Goal: Information Seeking & Learning: Learn about a topic

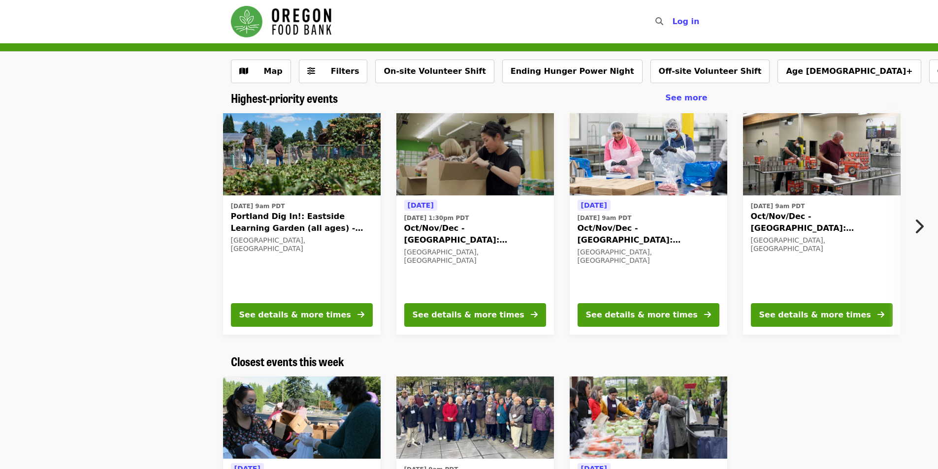
click at [925, 221] on button "Next item" at bounding box center [921, 227] width 32 height 28
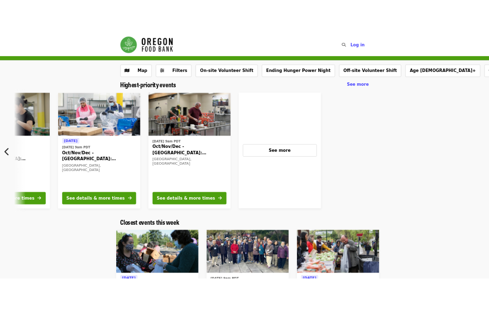
scroll to position [0, 461]
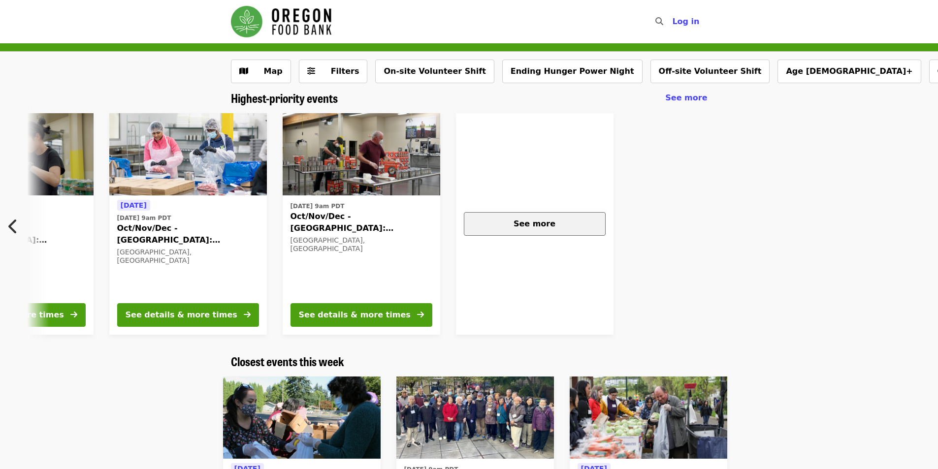
click at [568, 221] on div "See more" at bounding box center [534, 224] width 125 height 12
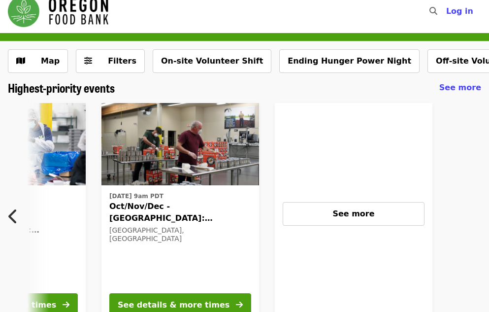
scroll to position [0, 0]
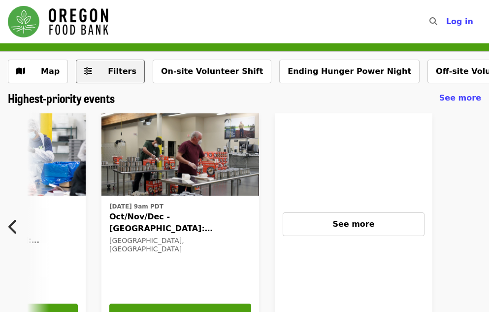
click at [108, 67] on span "Filters" at bounding box center [122, 70] width 29 height 9
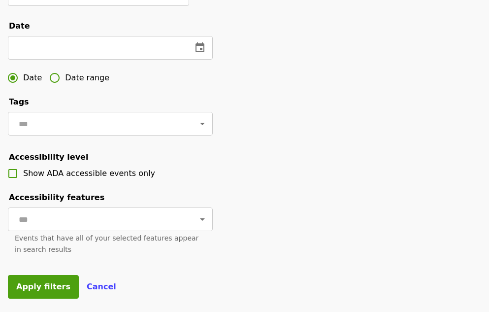
scroll to position [295, 0]
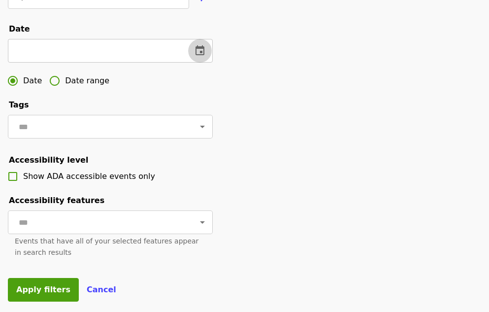
click at [195, 57] on icon "change date" at bounding box center [200, 51] width 12 height 12
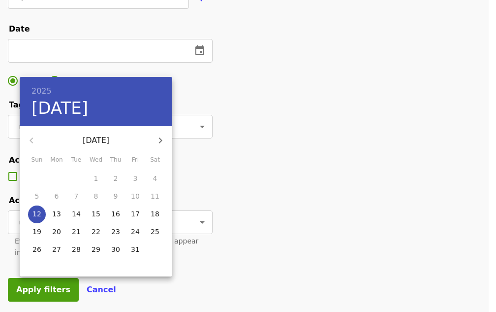
click at [252, 97] on div at bounding box center [248, 156] width 496 height 312
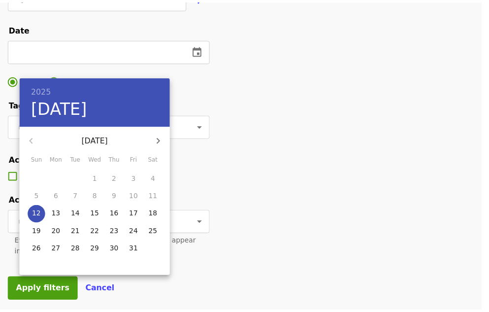
scroll to position [0, 416]
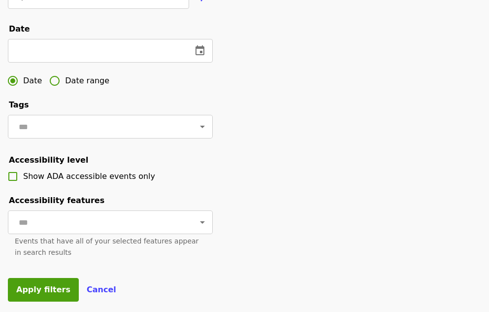
click at [74, 87] on span "Date range" at bounding box center [87, 81] width 44 height 12
click at [71, 63] on input "text" at bounding box center [43, 51] width 70 height 24
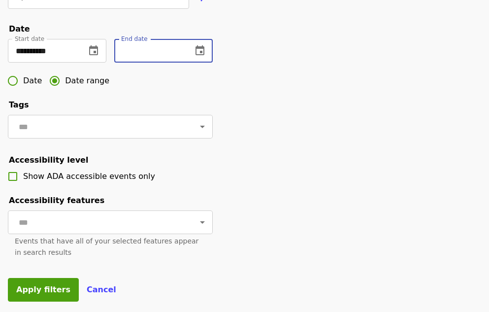
click at [158, 60] on input "text" at bounding box center [149, 51] width 70 height 24
click at [72, 63] on input "**********" at bounding box center [43, 51] width 70 height 24
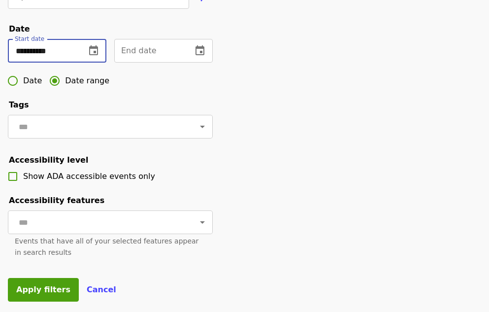
type input "**********"
click at [155, 63] on input "text" at bounding box center [149, 51] width 70 height 24
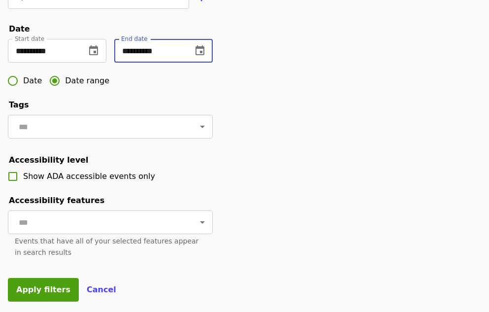
type input "**********"
click at [181, 89] on div "Date Date range" at bounding box center [110, 80] width 205 height 21
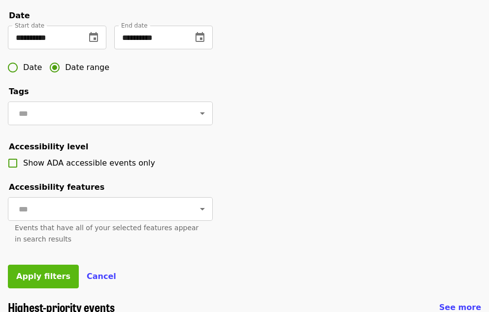
scroll to position [295, 0]
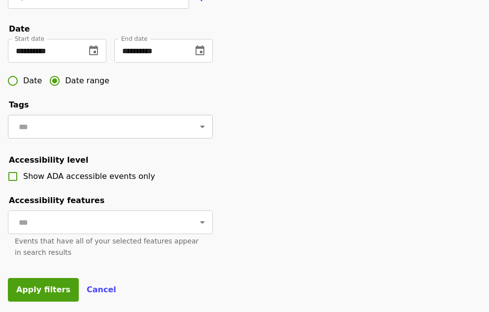
click at [55, 136] on input "text" at bounding box center [98, 126] width 165 height 19
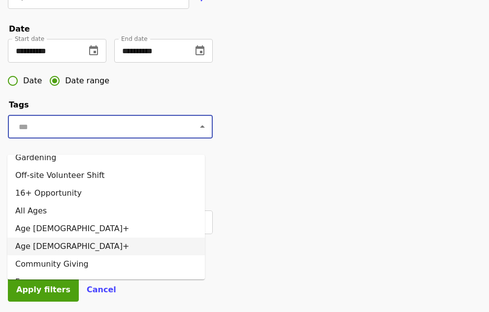
scroll to position [33, 0]
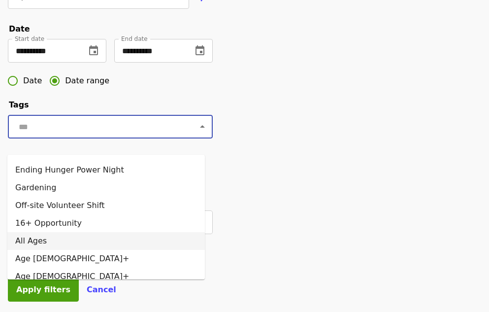
click at [133, 245] on li "All Ages" at bounding box center [105, 241] width 197 height 18
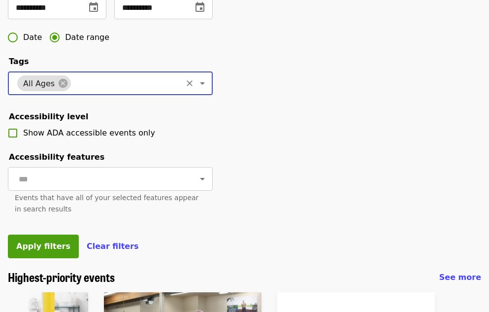
scroll to position [345, 0]
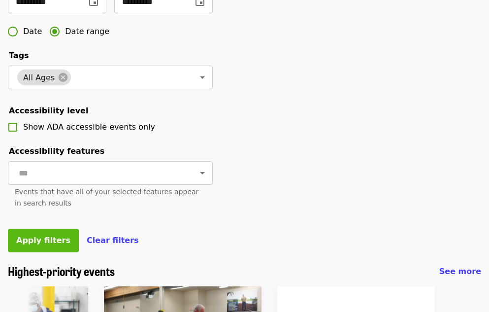
click at [49, 245] on span "Apply filters" at bounding box center [43, 239] width 54 height 9
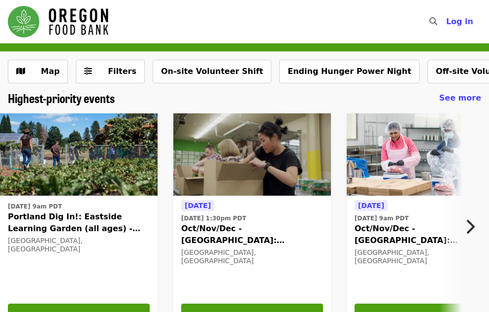
click at [475, 223] on button "Next item" at bounding box center [472, 227] width 32 height 28
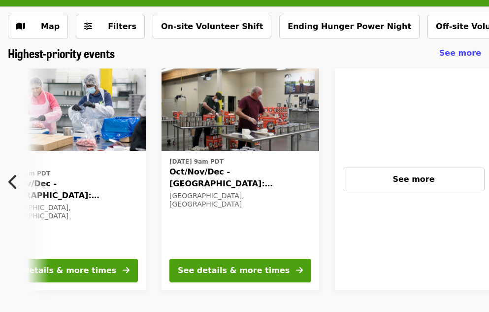
scroll to position [49, 0]
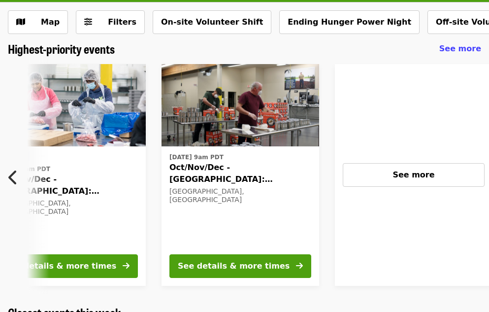
click at [19, 183] on button "Previous item" at bounding box center [16, 177] width 32 height 28
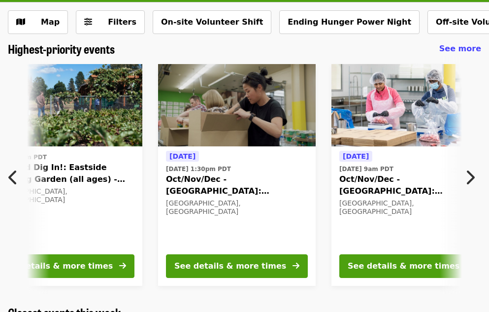
scroll to position [0, 12]
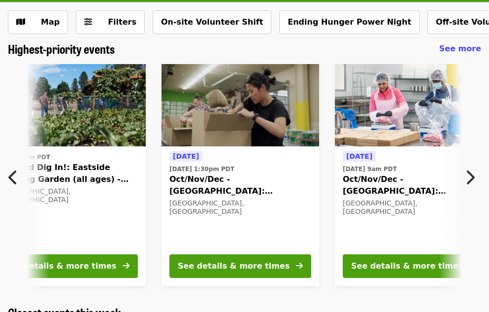
click at [466, 171] on icon "chevron-right icon" at bounding box center [470, 177] width 10 height 19
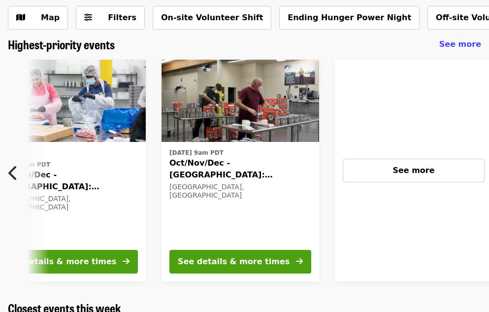
scroll to position [49, 0]
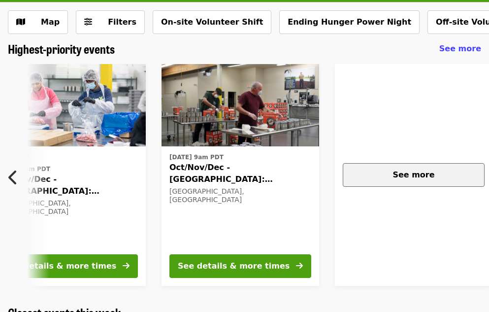
click at [402, 176] on span "See more" at bounding box center [413, 174] width 42 height 9
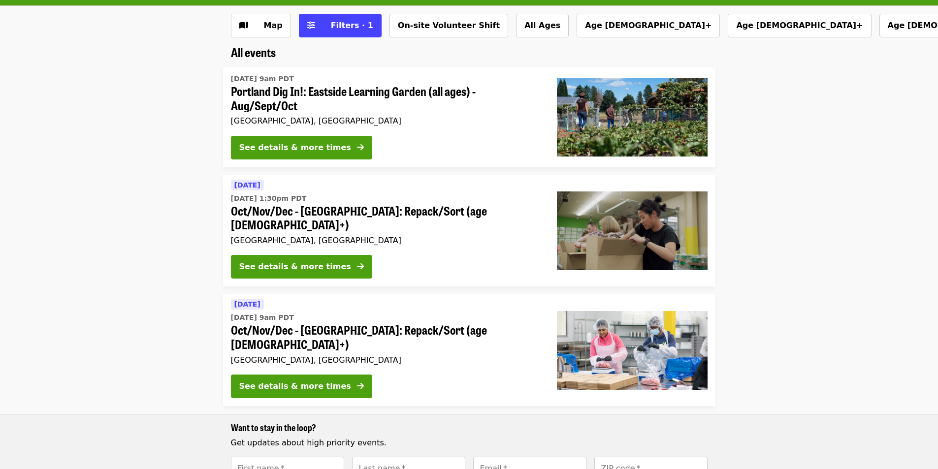
scroll to position [49, 0]
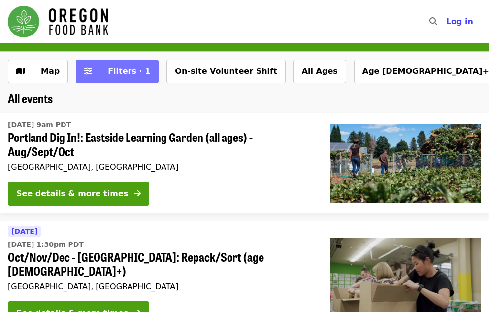
click at [122, 77] on button "Filters · 1" at bounding box center [117, 72] width 83 height 24
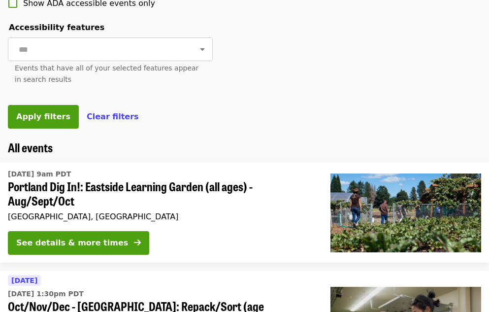
scroll to position [492, 0]
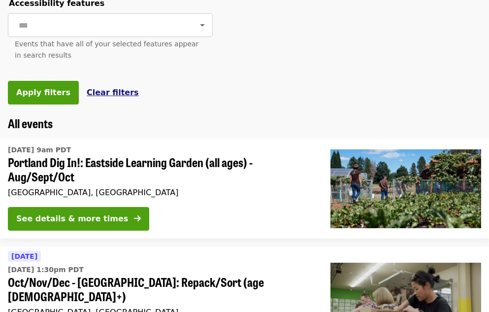
click at [98, 97] on span "Clear filters" at bounding box center [113, 92] width 52 height 9
